Goal: Navigation & Orientation: Find specific page/section

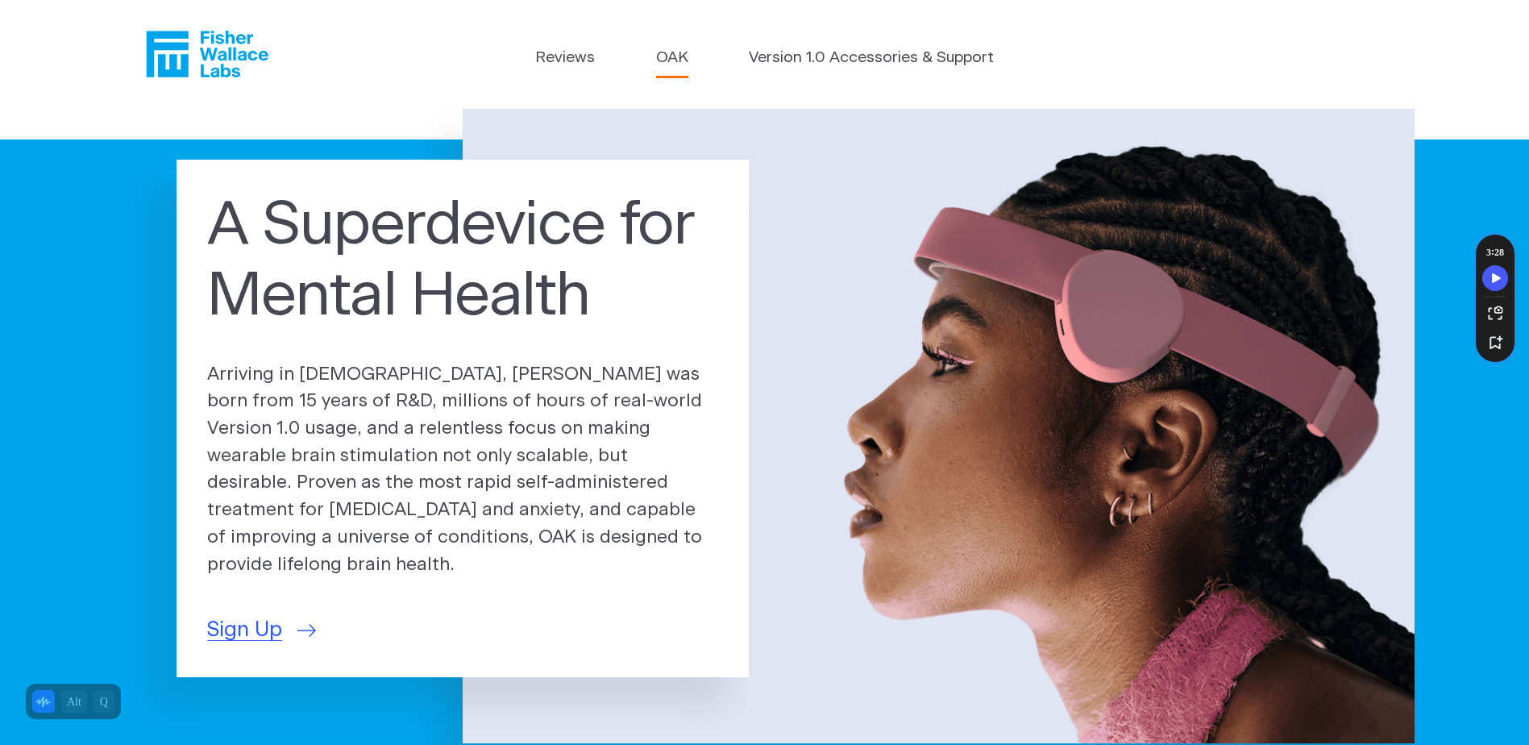
click at [684, 55] on link "OAK" at bounding box center [672, 58] width 32 height 23
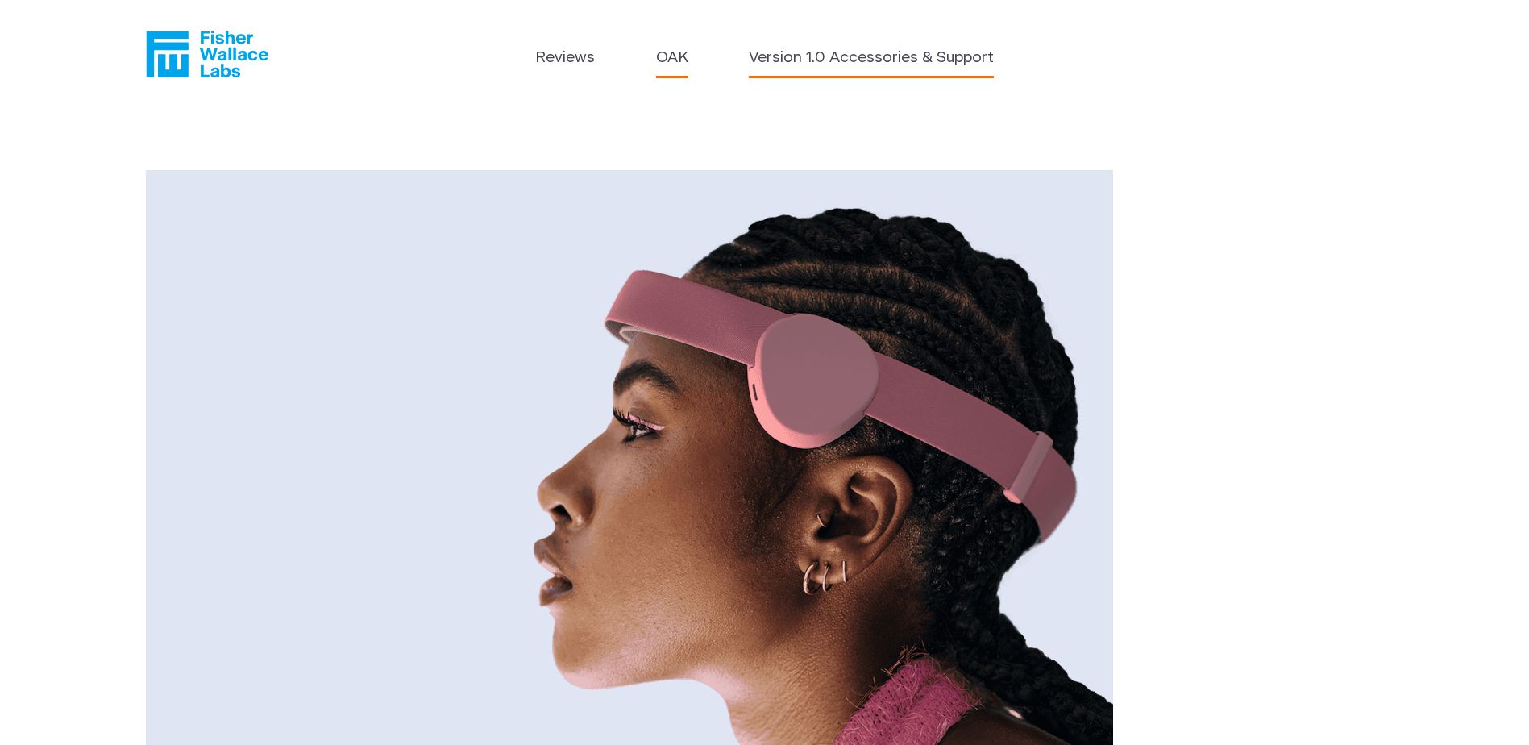
click at [790, 59] on link "Version 1.0 Accessories & Support" at bounding box center [871, 58] width 245 height 23
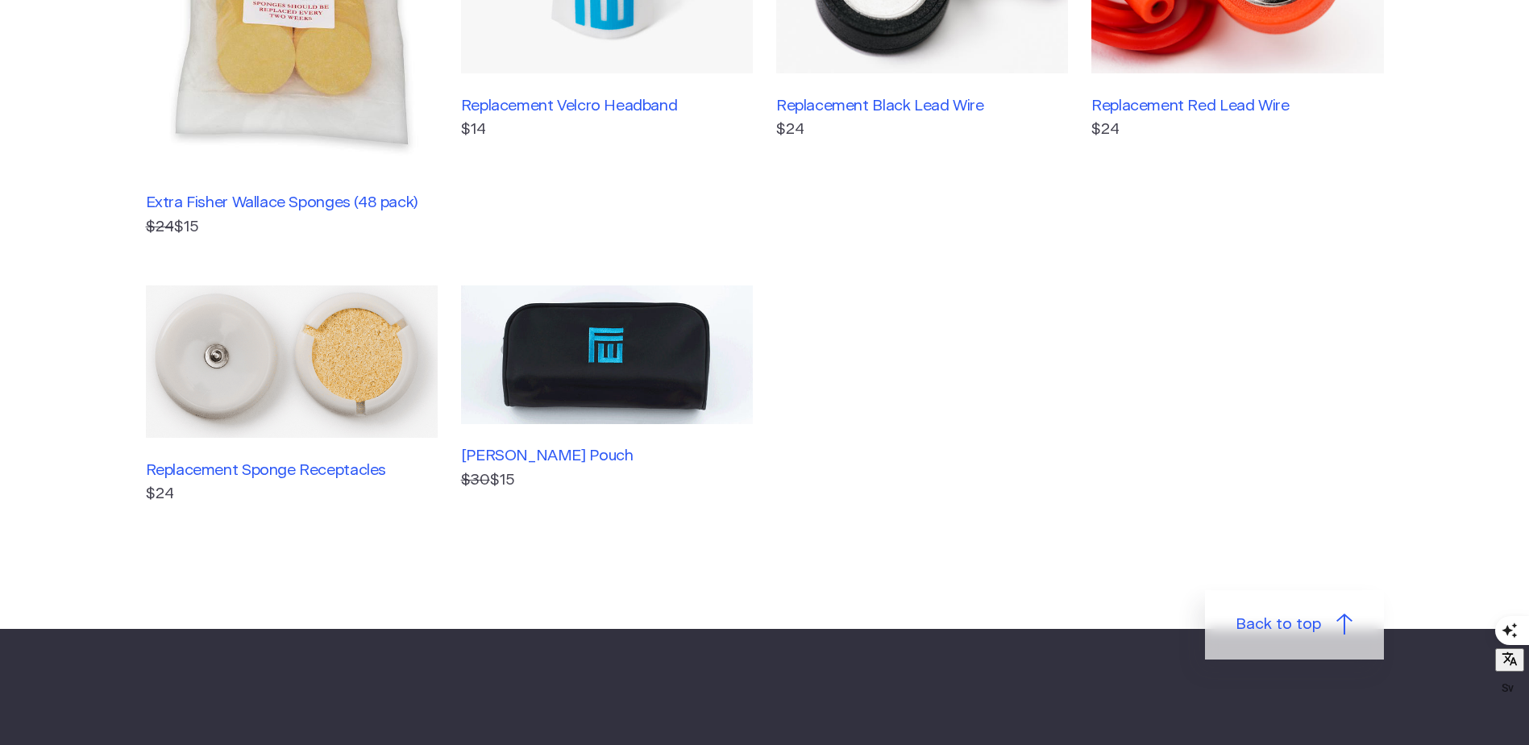
scroll to position [81, 0]
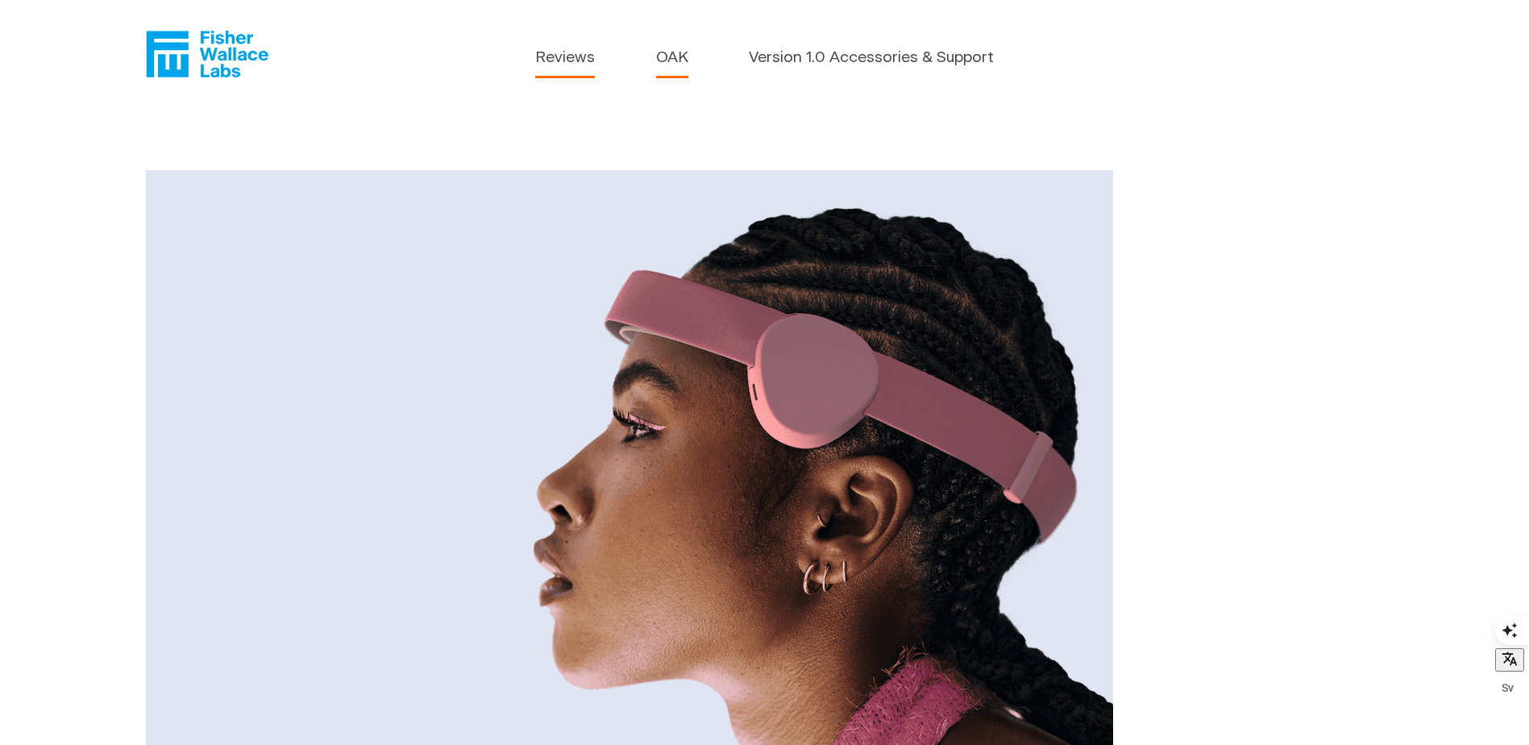
click at [538, 62] on link "Reviews" at bounding box center [565, 58] width 60 height 23
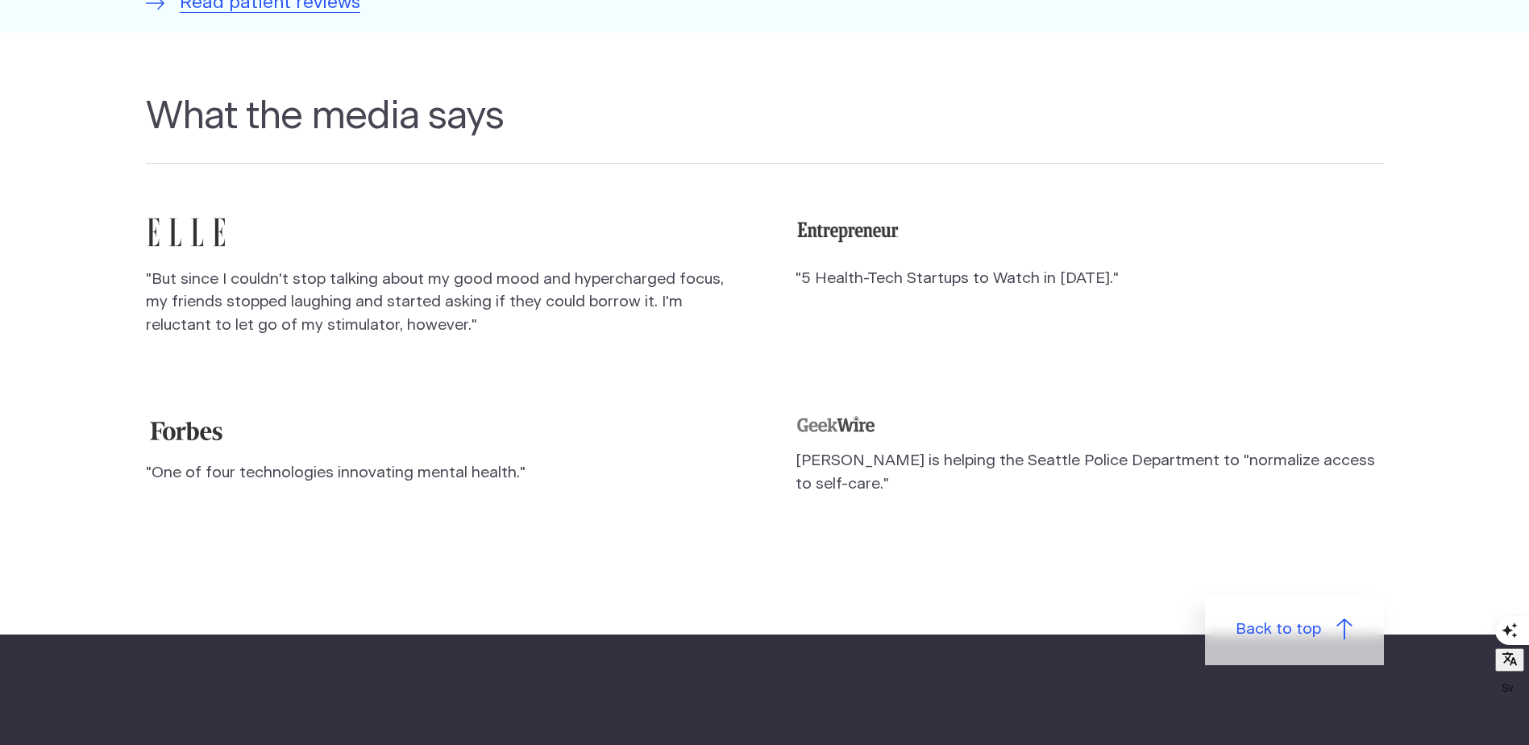
scroll to position [2015, 0]
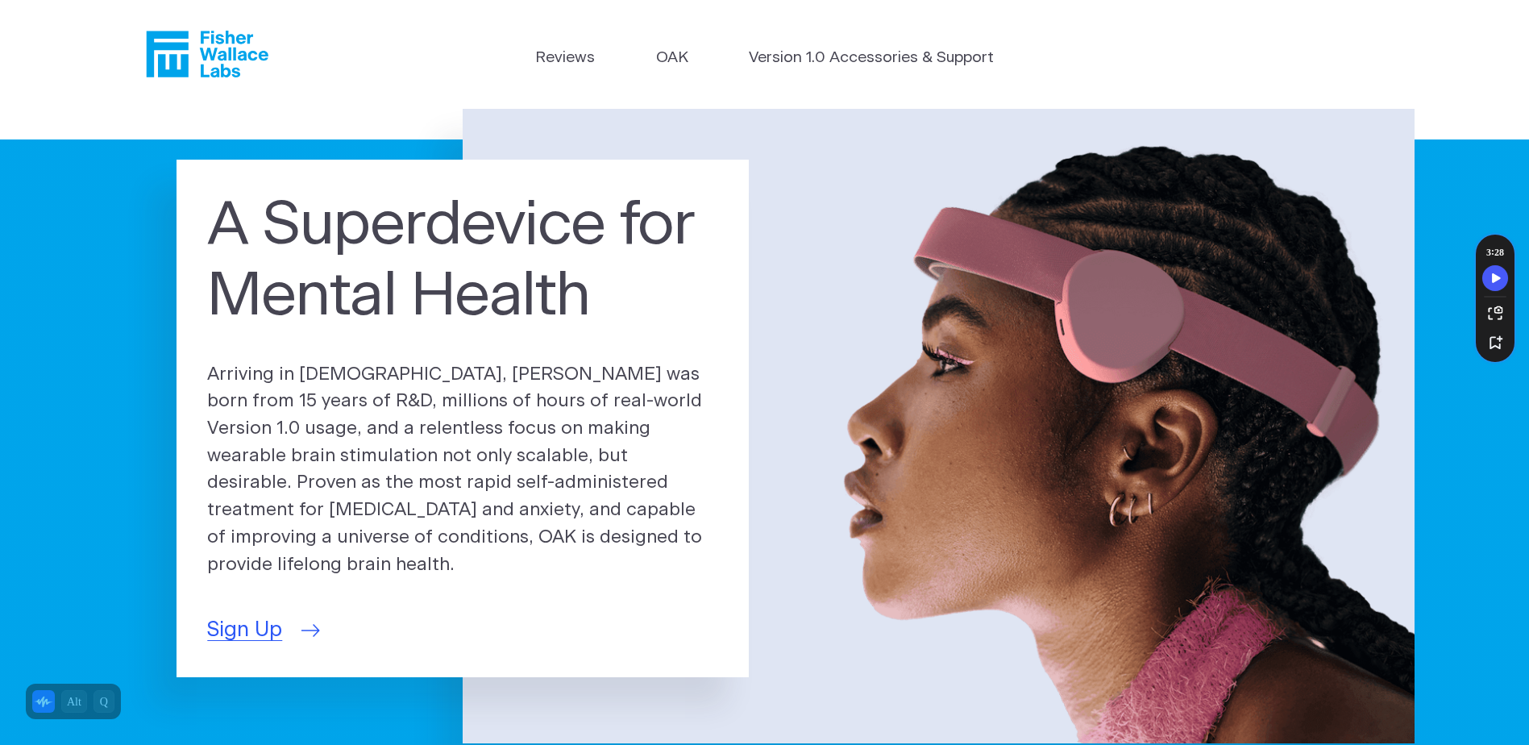
click at [264, 617] on span "Sign Up" at bounding box center [244, 629] width 75 height 31
click at [1379, 24] on header "Reviews OAK Version 1.0 Accessories & Support" at bounding box center [764, 54] width 1529 height 109
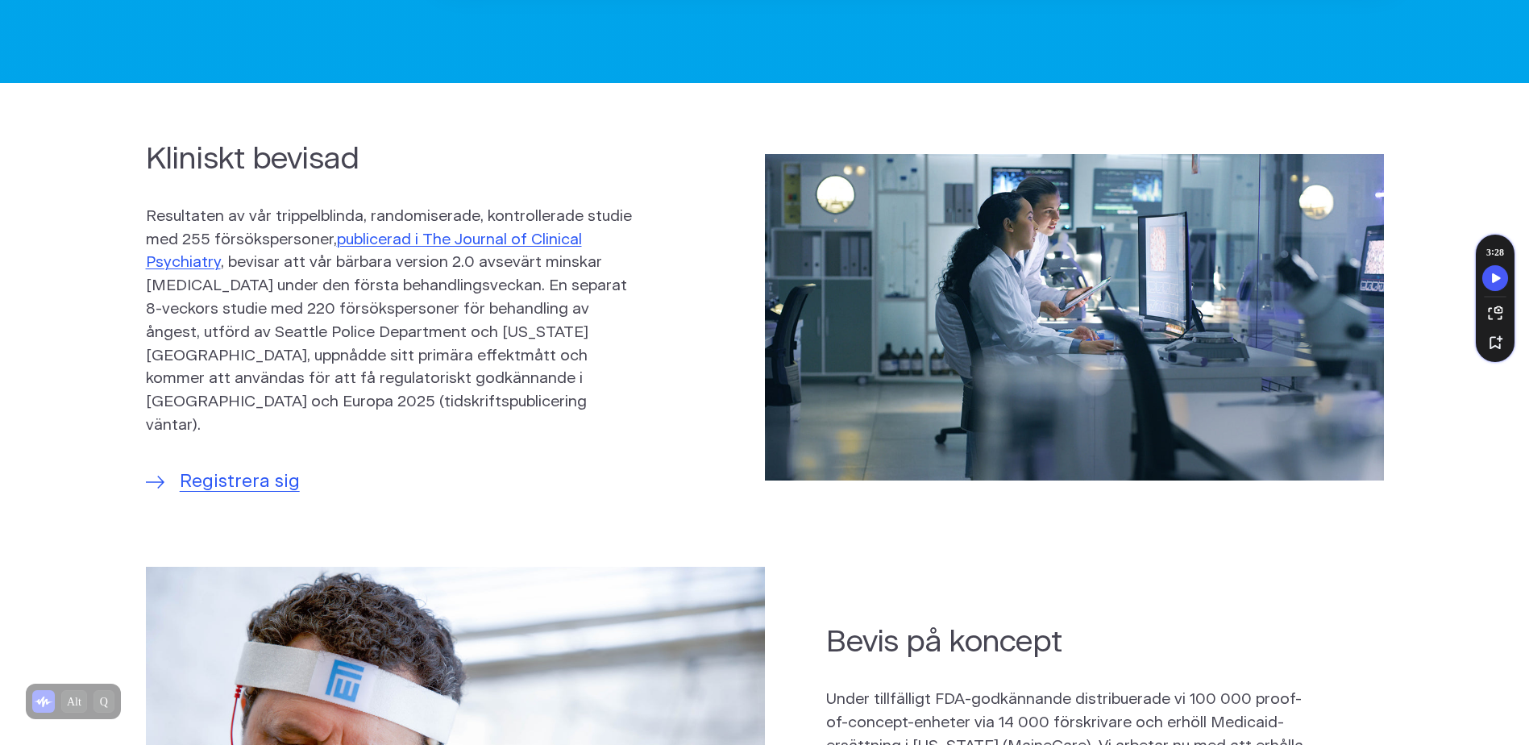
scroll to position [645, 0]
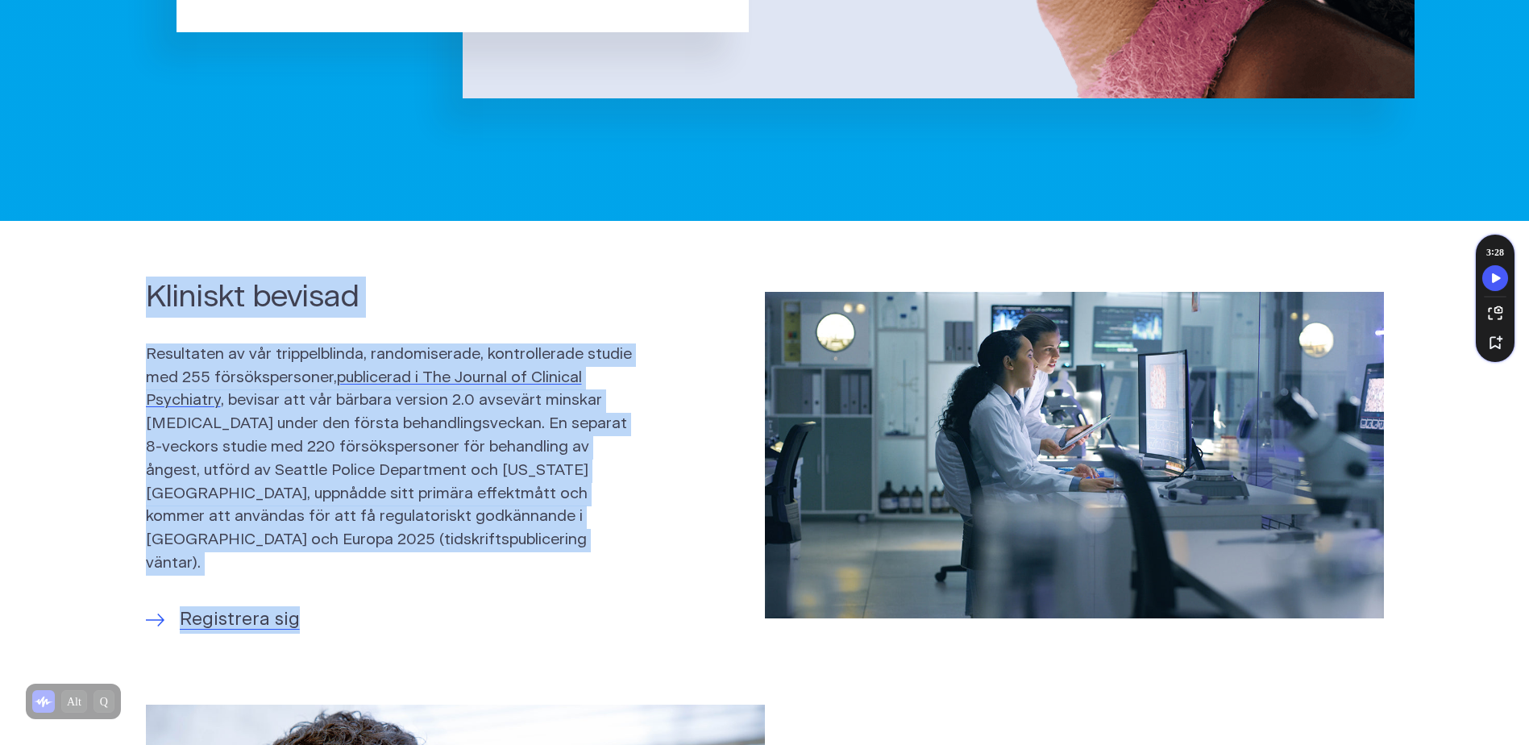
drag, startPoint x: 147, startPoint y: 311, endPoint x: 558, endPoint y: 559, distance: 480.2
type textarea "Kliniskt bevisad Resultaten av vår trippelblinda, randomiserade, kontrollerade …"
click at [558, 559] on div "Kliniskt bevisad Resultaten av vår trippelblinda, randomiserade, kontrollerade …" at bounding box center [424, 454] width 557 height 357
drag, startPoint x: 558, startPoint y: 559, endPoint x: 421, endPoint y: 577, distance: 137.3
click at [421, 577] on div "Kliniskt bevisad Resultaten av vår trippelblinda, randomiserade, kontrollerade …" at bounding box center [424, 454] width 557 height 357
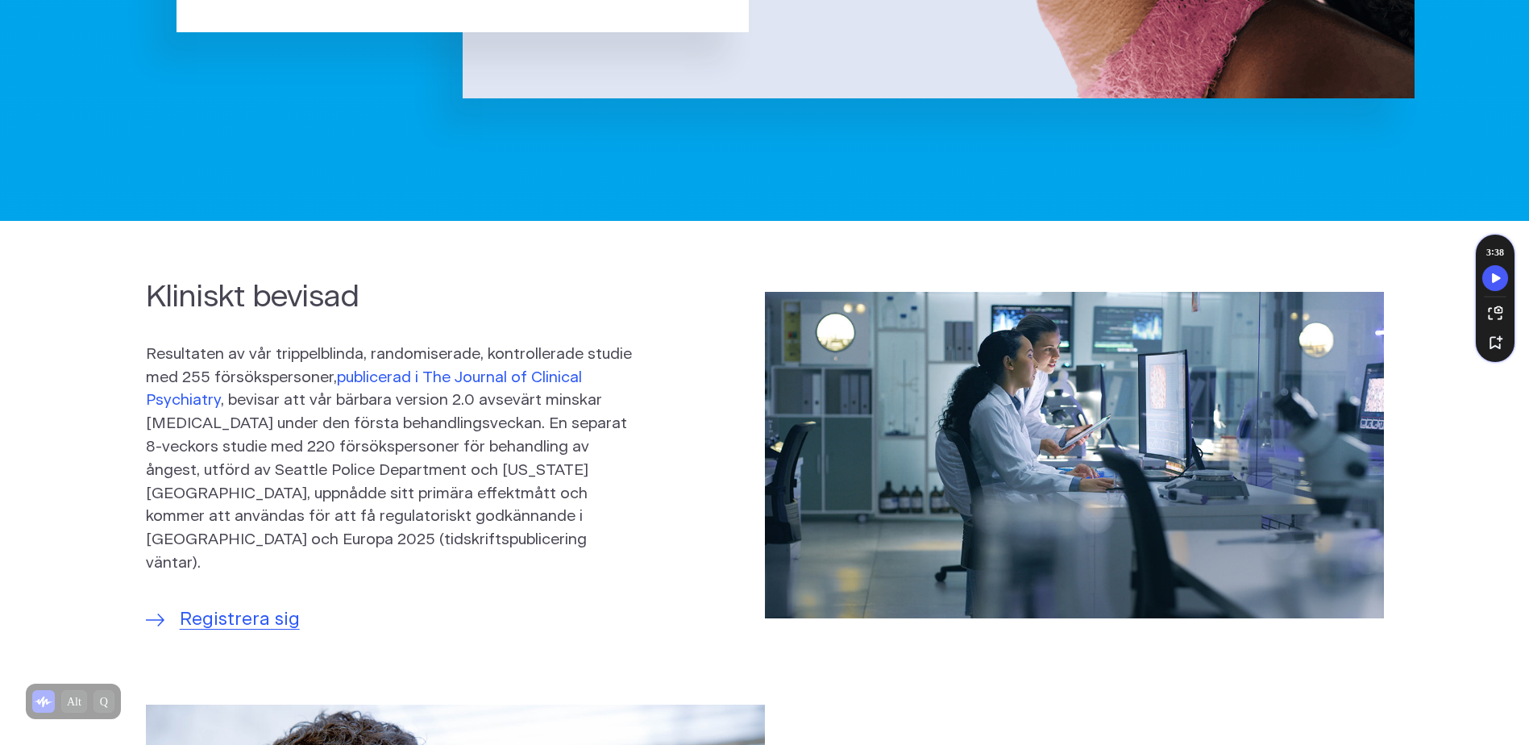
click at [450, 377] on link "publicerad i The Journal of Clinical Psychiatry" at bounding box center [364, 389] width 436 height 39
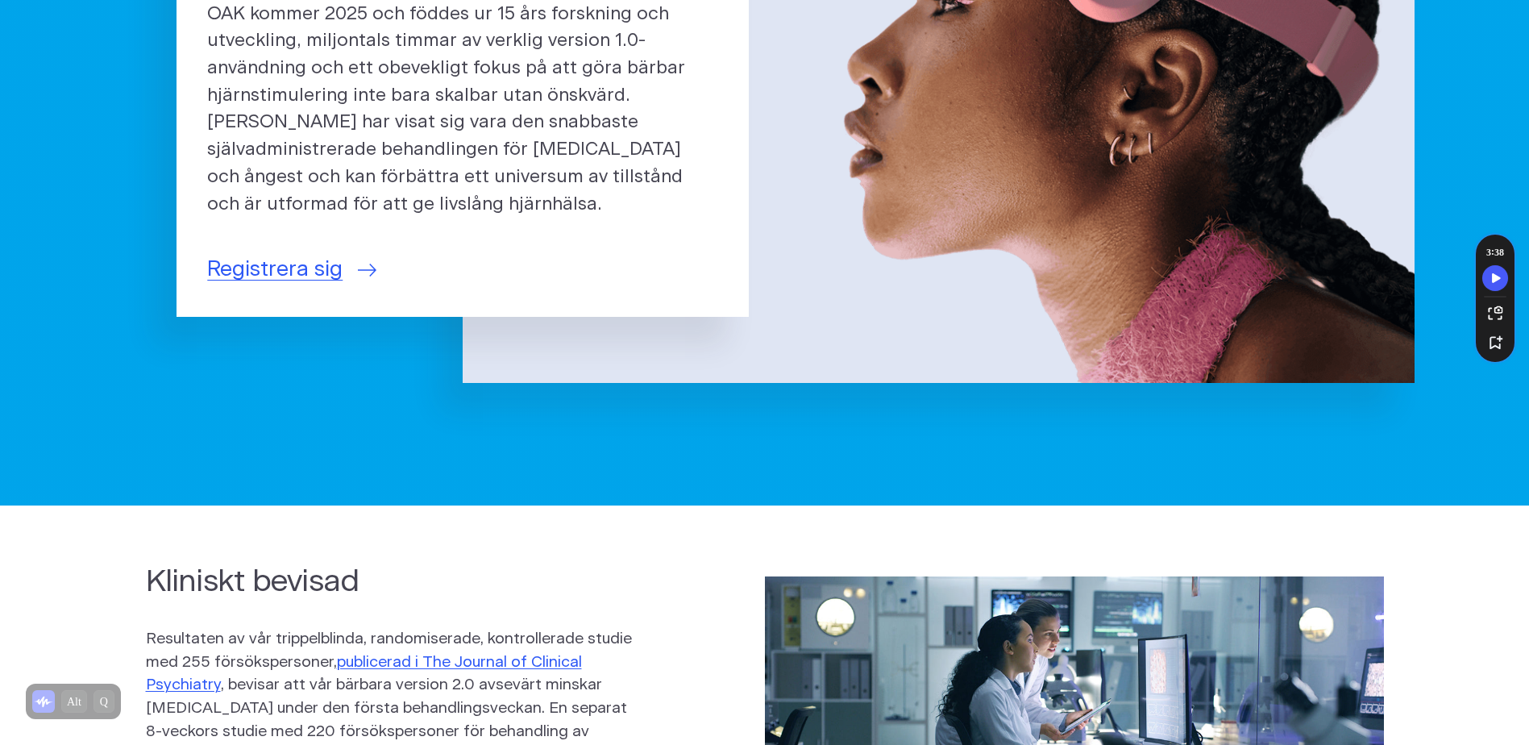
scroll to position [0, 0]
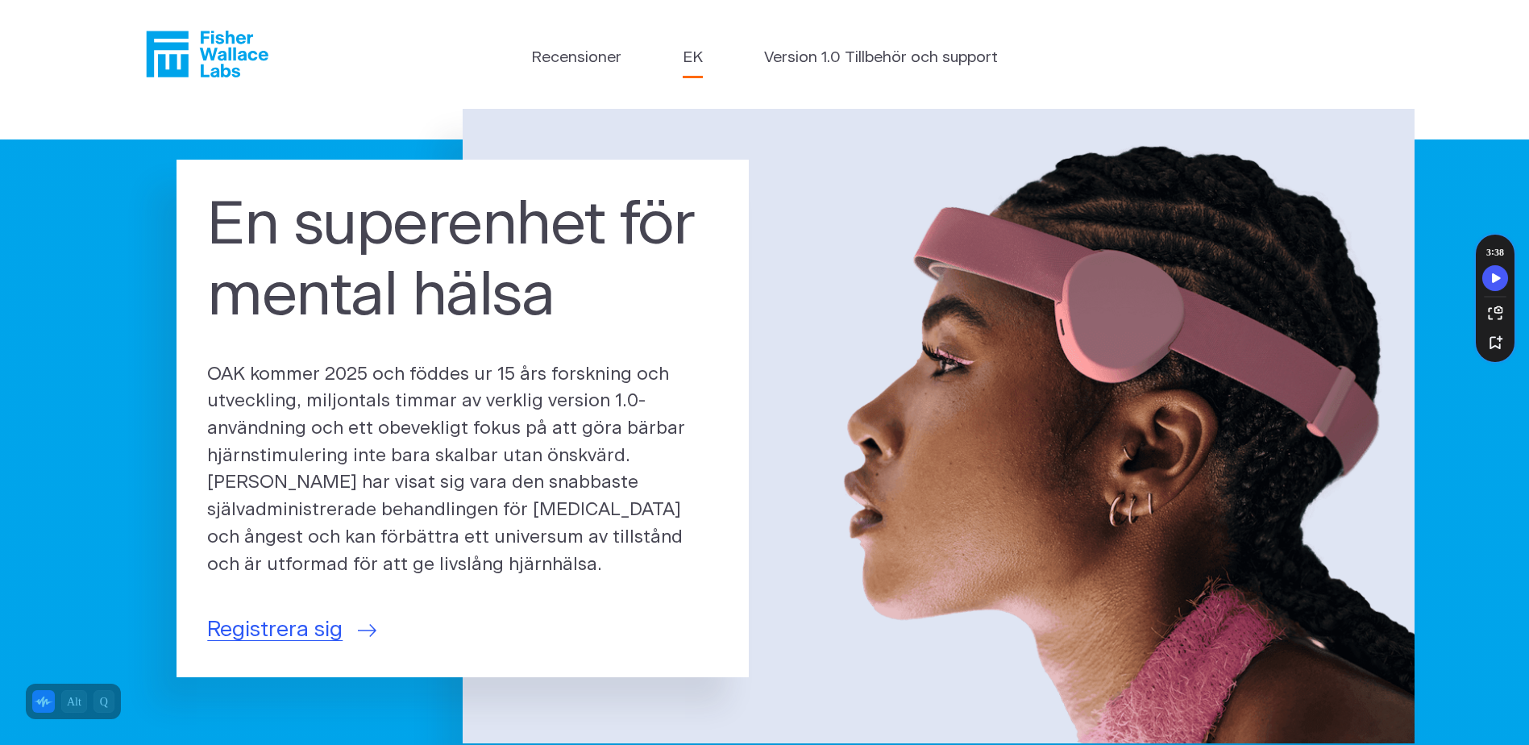
click at [696, 66] on link "EK" at bounding box center [693, 58] width 20 height 23
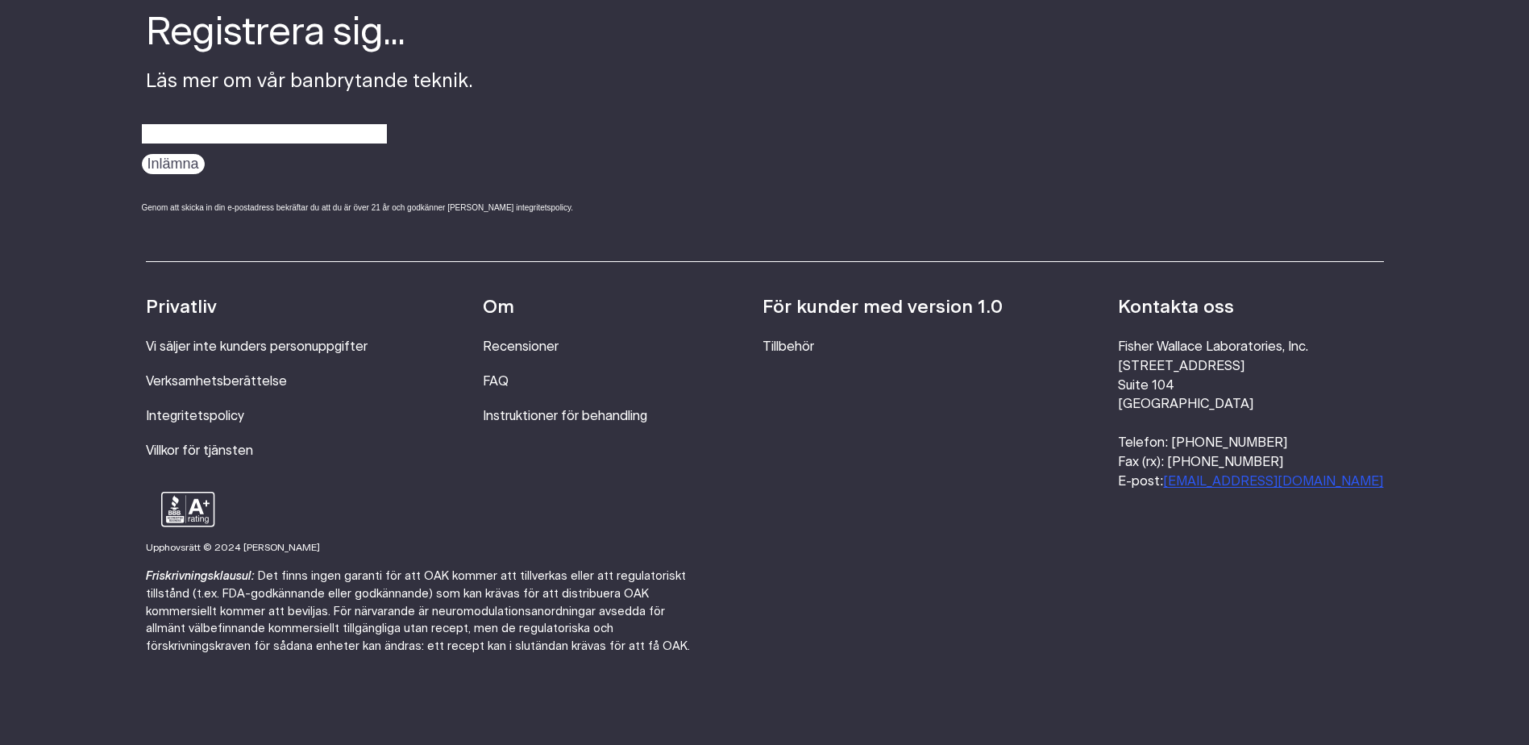
scroll to position [3022, 0]
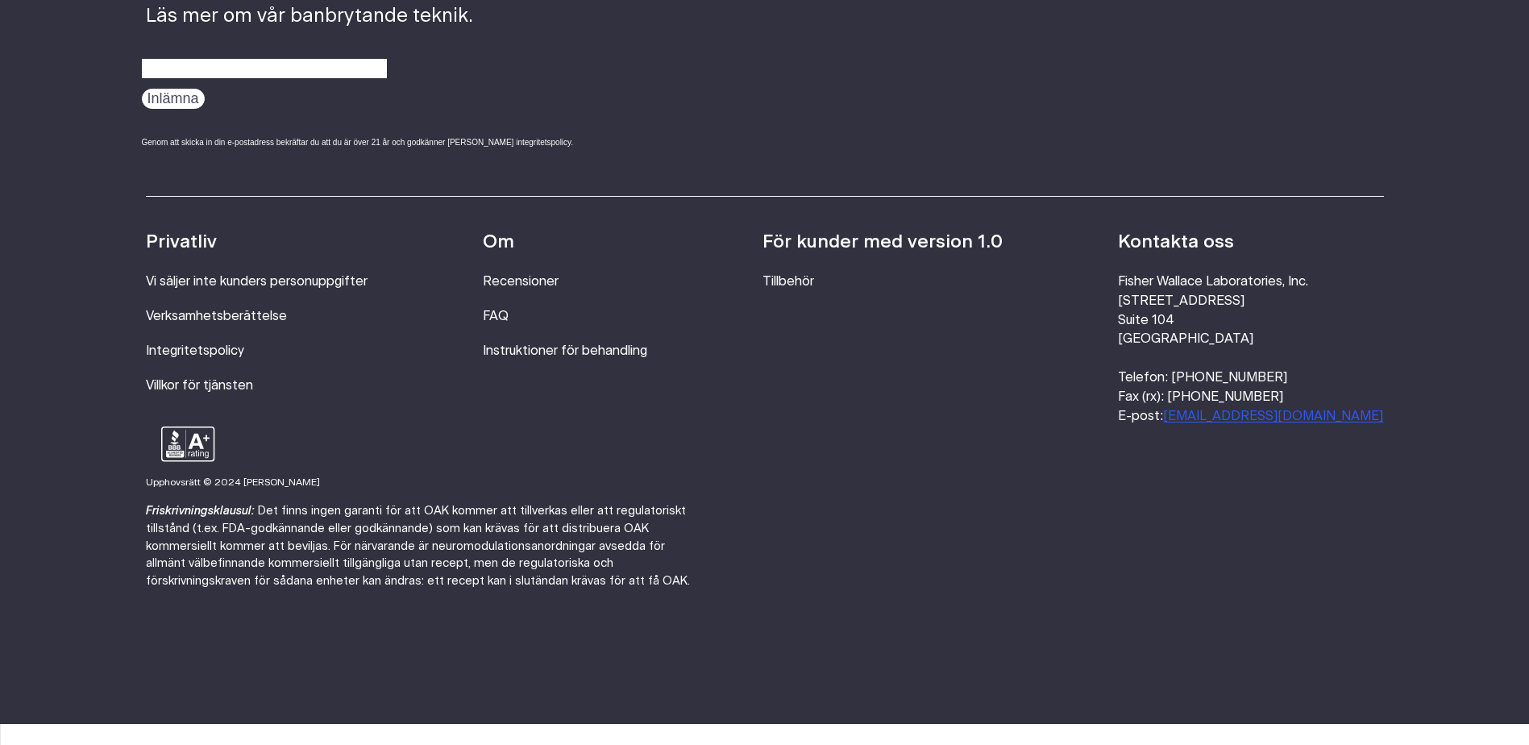
click at [851, 298] on ul "För kunder med version 1.0 Tillbehör" at bounding box center [882, 327] width 240 height 197
click at [849, 292] on li "Tillbehör" at bounding box center [882, 281] width 240 height 19
click at [814, 286] on link "Tillbehör" at bounding box center [788, 281] width 52 height 13
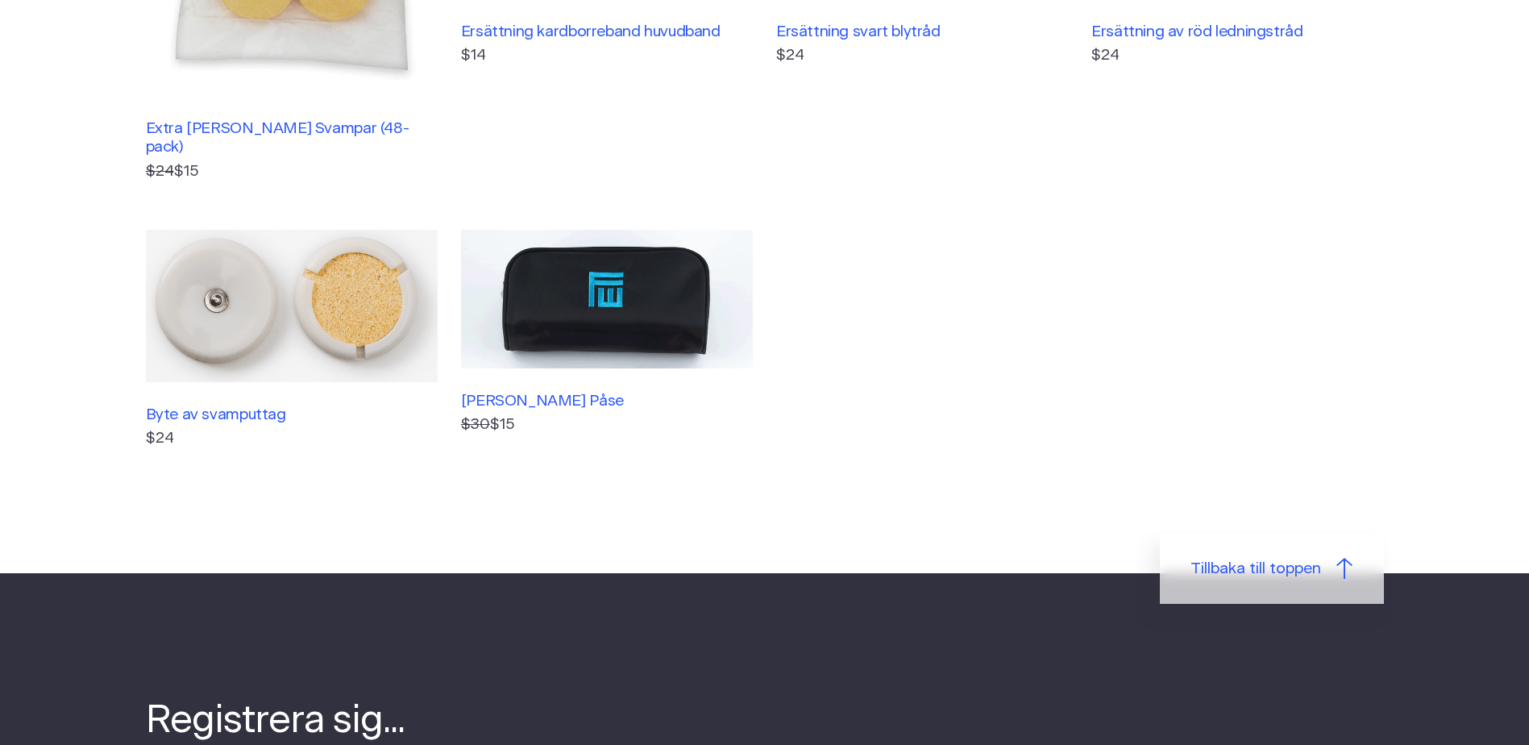
scroll to position [806, 0]
